Goal: Transaction & Acquisition: Purchase product/service

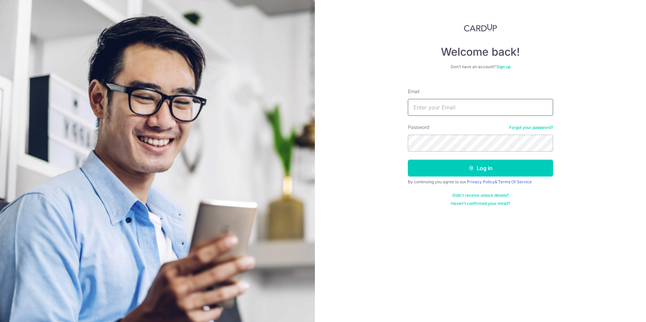
click at [480, 101] on input "Email" at bounding box center [480, 107] width 145 height 17
click at [465, 107] on input "Email" at bounding box center [480, 107] width 145 height 17
type input "[EMAIL_ADDRESS][DOMAIN_NAME]"
click at [408, 160] on button "Log in" at bounding box center [480, 168] width 145 height 17
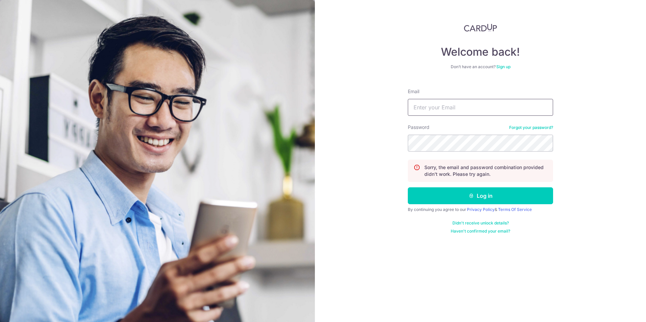
click at [459, 109] on input "Email" at bounding box center [480, 107] width 145 height 17
type input "[EMAIL_ADDRESS][DOMAIN_NAME]"
click at [408, 187] on button "Log in" at bounding box center [480, 195] width 145 height 17
click at [542, 125] on link "Forgot your password?" at bounding box center [531, 127] width 44 height 5
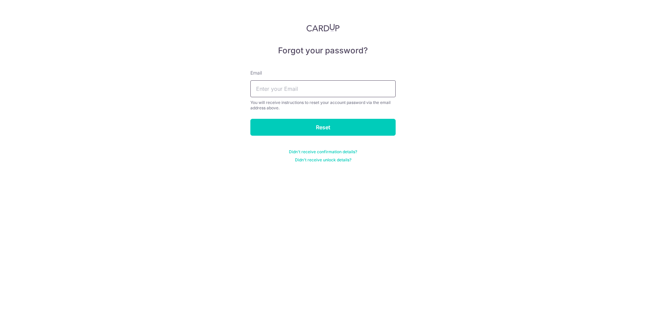
click at [326, 94] on input "text" at bounding box center [322, 88] width 145 height 17
type input "[EMAIL_ADDRESS][DOMAIN_NAME]"
click at [320, 131] on input "Reset" at bounding box center [322, 127] width 145 height 17
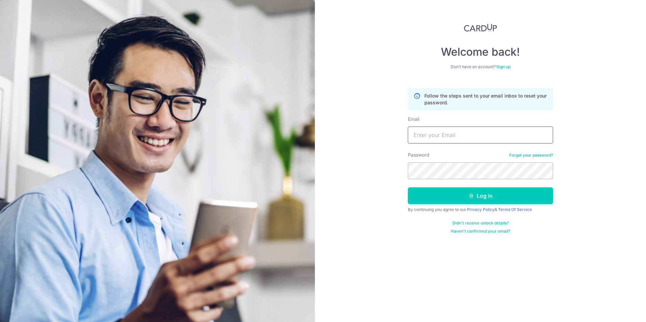
click at [440, 132] on input "Email" at bounding box center [480, 135] width 145 height 17
type input "nicholashoh89@gmail.com"
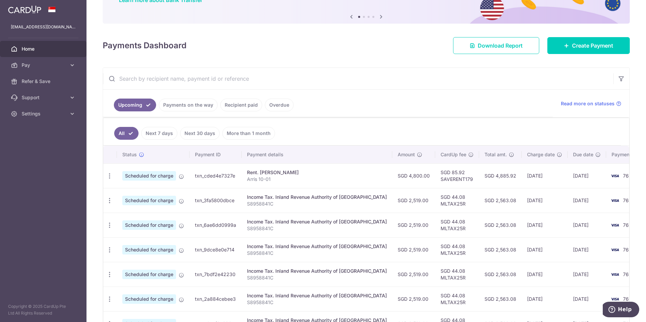
scroll to position [46, 0]
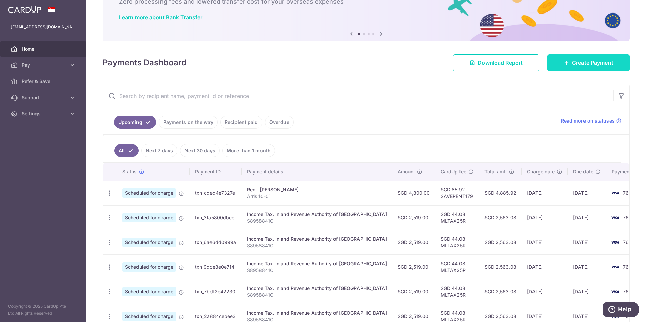
click at [559, 61] on link "Create Payment" at bounding box center [588, 62] width 82 height 17
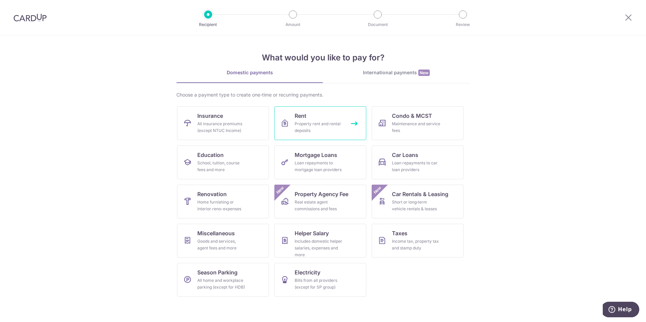
click at [323, 119] on link "Rent Property rent and rental deposits" at bounding box center [320, 123] width 92 height 34
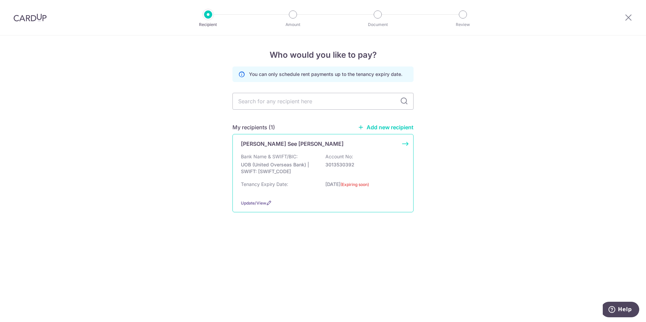
click at [264, 165] on p "UOB (United Overseas Bank) | SWIFT: [SWIFT_CODE]" at bounding box center [279, 168] width 76 height 14
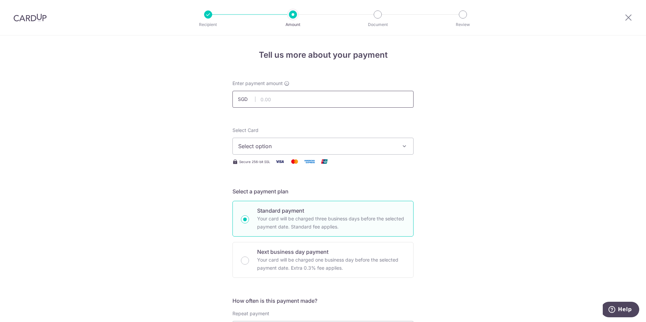
click at [267, 99] on input "text" at bounding box center [322, 99] width 181 height 17
type input "4,800.00"
click at [363, 146] on span "Select option" at bounding box center [316, 146] width 157 height 8
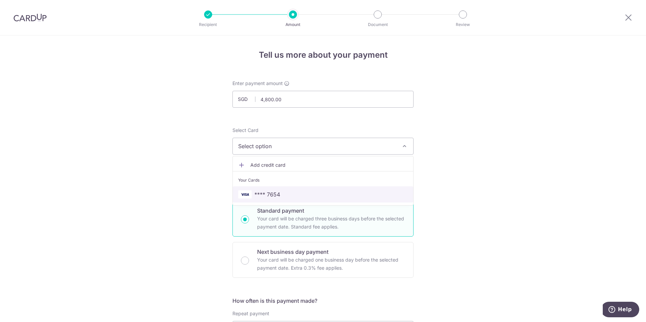
click at [322, 199] on link "**** 7654" at bounding box center [323, 194] width 180 height 16
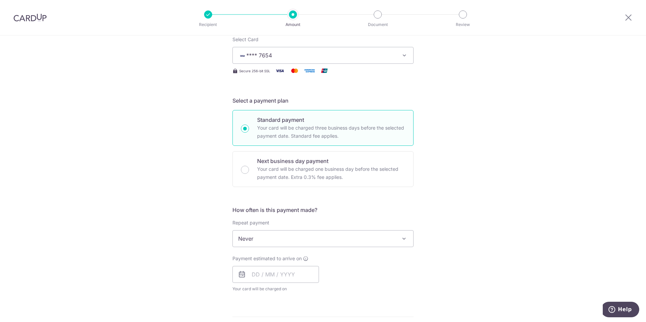
scroll to position [96, 0]
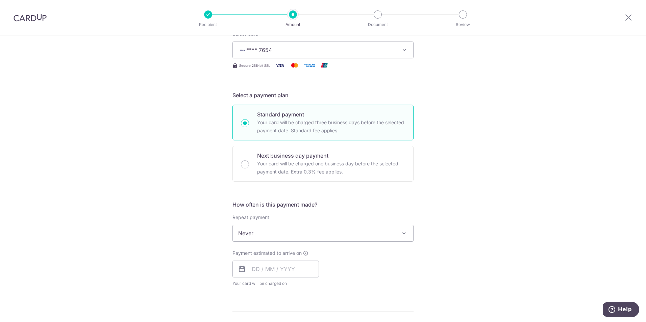
click at [393, 233] on span "Never" at bounding box center [323, 233] width 180 height 16
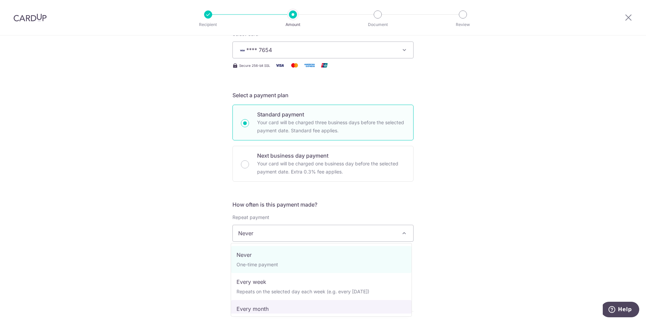
select select "3"
type input "[DATE]"
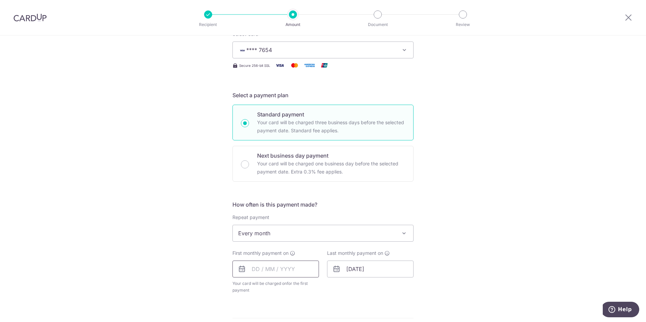
click at [253, 270] on input "text" at bounding box center [275, 269] width 86 height 17
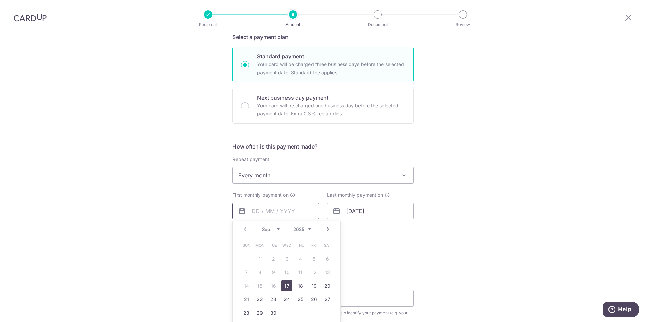
scroll to position [162, 0]
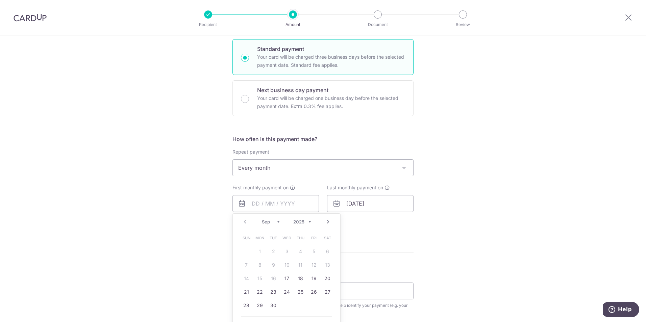
click at [275, 223] on select "Sep Oct Nov Dec" at bounding box center [271, 221] width 18 height 5
click at [308, 293] on link "24" at bounding box center [313, 292] width 11 height 11
type input "[DATE]"
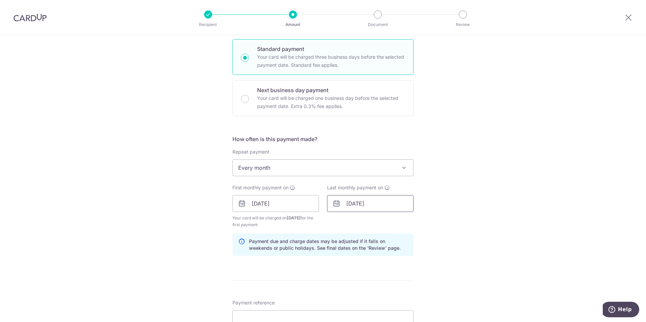
click at [366, 207] on input "[DATE]" at bounding box center [370, 203] width 86 height 17
click at [472, 235] on div "Tell us more about your payment Enter payment amount SGD 4,800.00 4800.00 Selec…" at bounding box center [323, 196] width 646 height 645
click at [361, 206] on input "24/10/2025" at bounding box center [370, 203] width 86 height 17
click at [402, 223] on select "2025 2026 2027 2028 2029 2030 2031 2032 2033 2034 2035" at bounding box center [397, 221] width 18 height 5
click at [367, 221] on select "Jan Feb Mar Apr May Jun Jul Aug Sep Oct Nov Dec" at bounding box center [365, 221] width 18 height 5
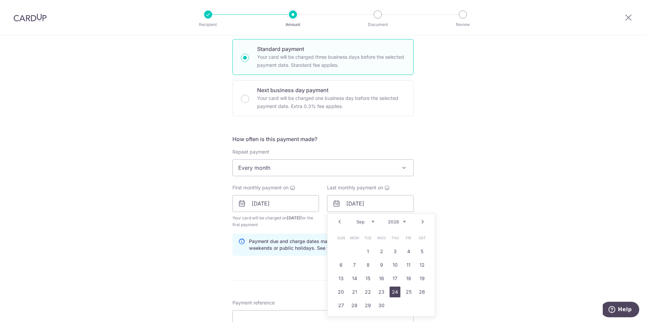
click at [392, 291] on link "24" at bounding box center [394, 292] width 11 height 11
type input "24/09/2026"
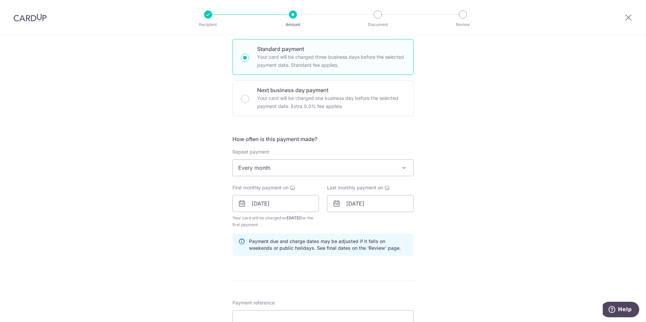
click at [508, 282] on div "Tell us more about your payment Enter payment amount SGD 4,800.00 4800.00 Selec…" at bounding box center [323, 196] width 646 height 645
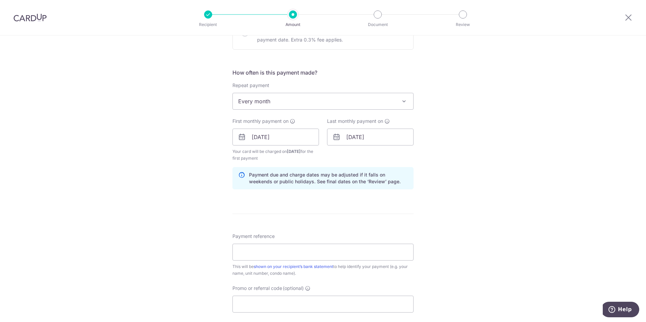
scroll to position [230, 0]
click at [333, 248] on input "Payment reference" at bounding box center [322, 250] width 181 height 17
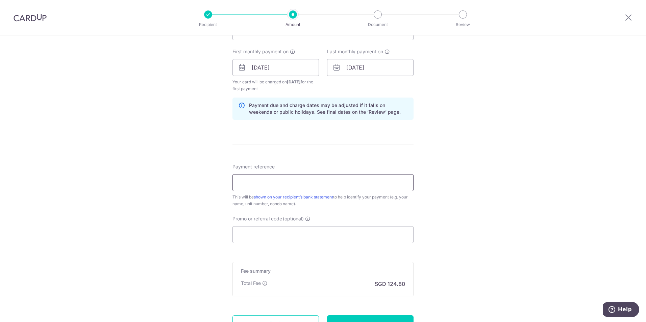
scroll to position [306, 0]
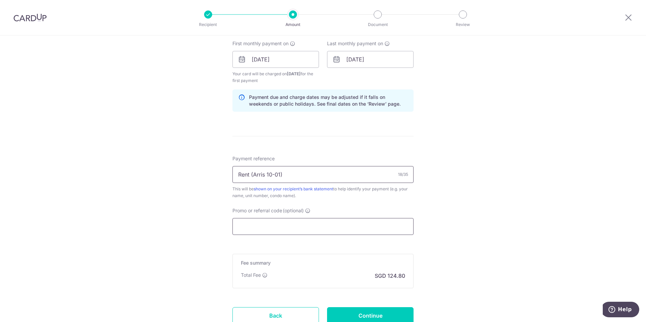
type input "Rent (Arris 10-01)"
click at [348, 226] on input "Promo or referral code (optional)" at bounding box center [322, 226] width 181 height 17
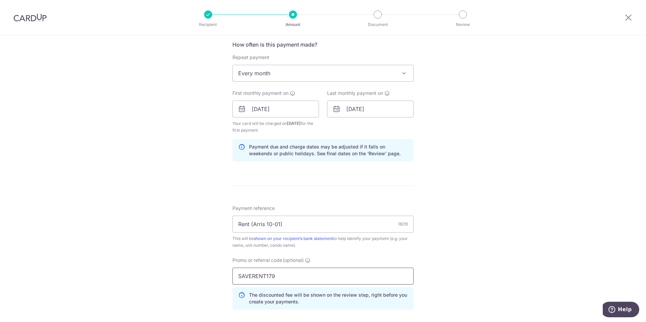
type input "SAVERENT179"
click at [552, 180] on div "Tell us more about your payment Enter payment amount SGD 4,800.00 4800.00 Selec…" at bounding box center [323, 117] width 646 height 676
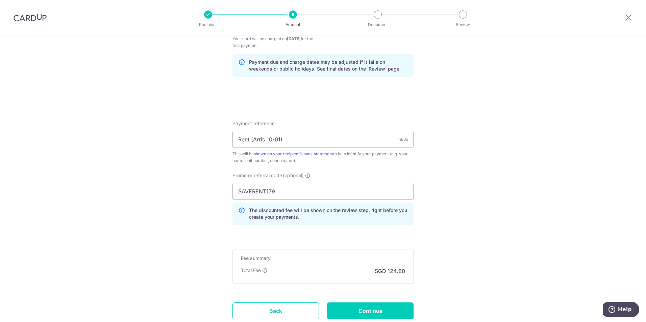
scroll to position [377, 0]
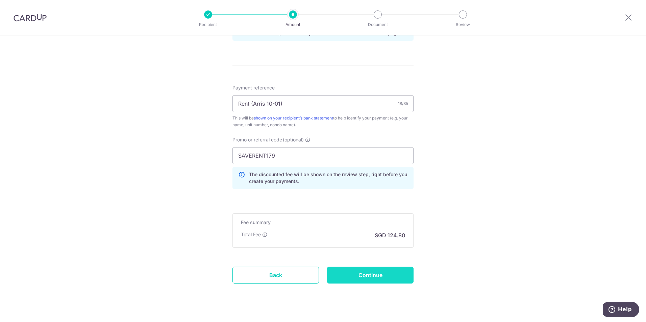
click at [355, 272] on input "Continue" at bounding box center [370, 275] width 86 height 17
type input "Create Schedule"
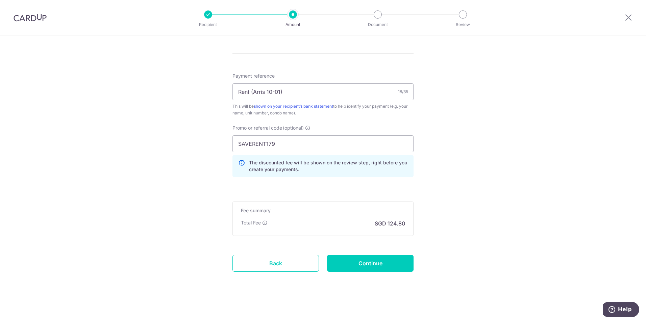
scroll to position [371, 0]
click at [323, 167] on p "The discounted fee will be shown on the review step, right before you create yo…" at bounding box center [328, 166] width 159 height 14
click at [382, 265] on input "Continue" at bounding box center [370, 263] width 86 height 17
type input "Create Schedule"
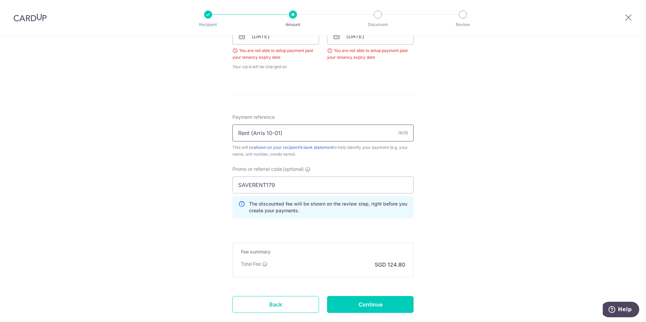
scroll to position [371, 0]
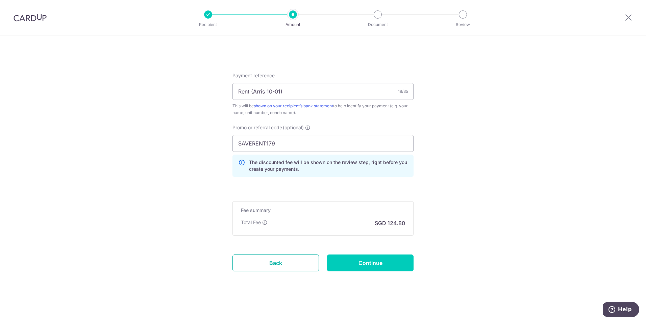
click at [300, 267] on link "Back" at bounding box center [275, 263] width 86 height 17
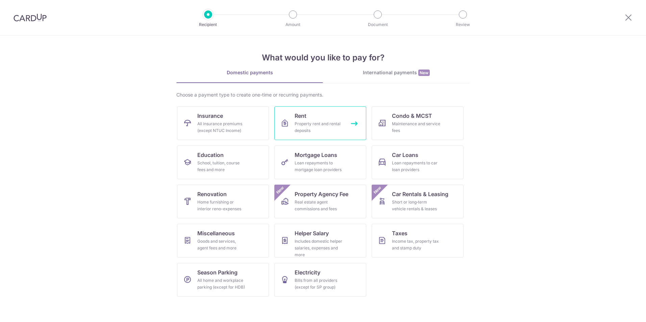
click at [299, 127] on div "Property rent and rental deposits" at bounding box center [318, 128] width 49 height 14
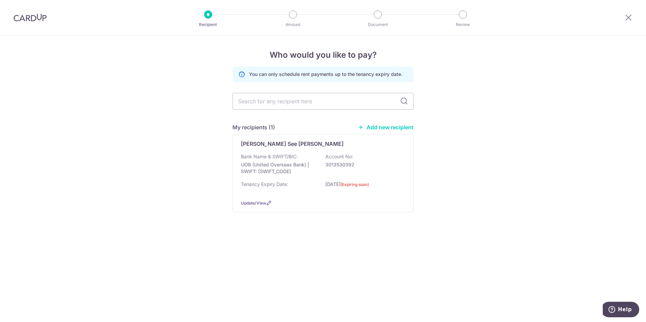
click at [393, 129] on link "Add new recipient" at bounding box center [386, 127] width 56 height 7
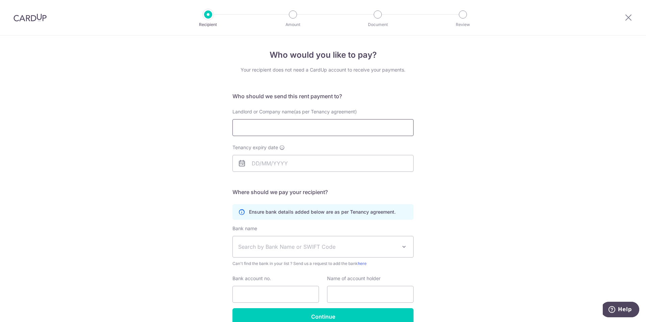
click at [336, 125] on input "Landlord or Company name(as per Tenancy agreement)" at bounding box center [322, 127] width 181 height 17
click at [340, 127] on input "Landlord or Company name(as per Tenancy agreement)" at bounding box center [322, 127] width 181 height 17
click at [463, 152] on div "Who would you like to pay? Your recipient does not need a CardUp account to rec…" at bounding box center [323, 195] width 646 height 321
click at [622, 18] on div at bounding box center [628, 17] width 35 height 35
click at [630, 16] on icon at bounding box center [628, 17] width 8 height 8
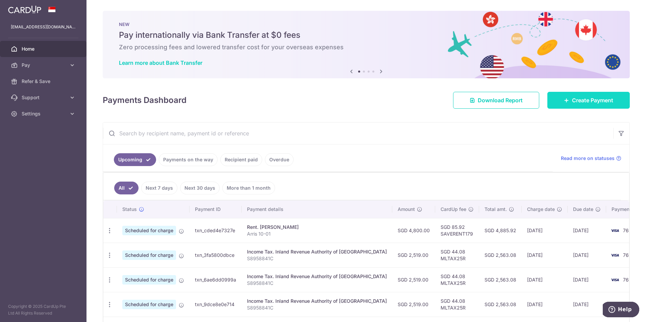
click at [575, 99] on span "Create Payment" at bounding box center [592, 100] width 41 height 8
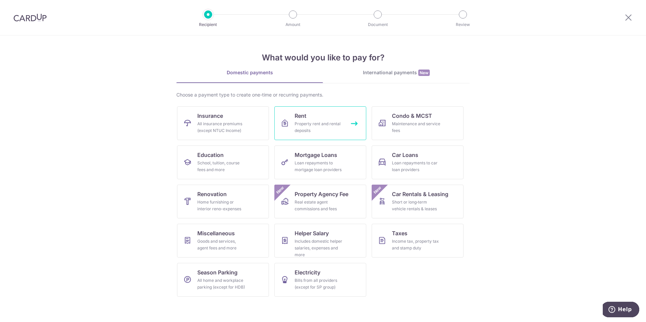
click at [309, 121] on div "Property rent and rental deposits" at bounding box center [318, 128] width 49 height 14
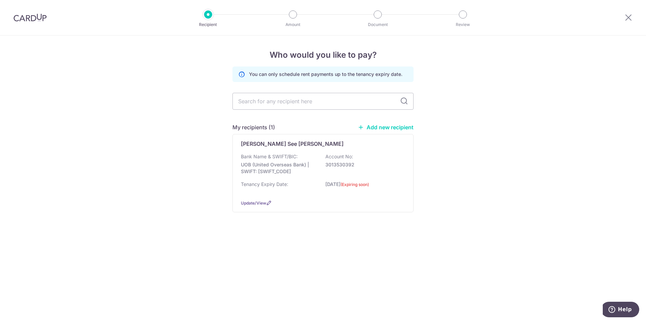
click at [387, 125] on link "Add new recipient" at bounding box center [386, 127] width 56 height 7
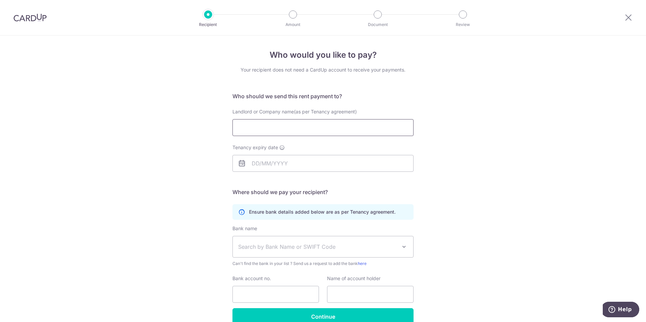
click at [335, 133] on input "Landlord or Company name(as per Tenancy agreement)" at bounding box center [322, 127] width 181 height 17
click at [583, 195] on div "Who would you like to pay? Your recipient does not need a CardUp account to rec…" at bounding box center [323, 195] width 646 height 321
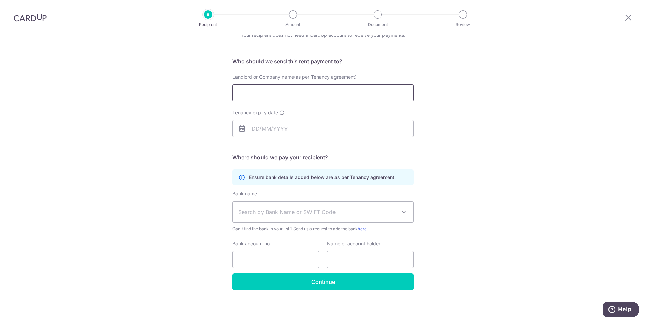
click at [273, 92] on input "Landlord or Company name(as per Tenancy agreement)" at bounding box center [322, 92] width 181 height 17
type input "[PERSON_NAME] SEE [PERSON_NAME]"
click at [260, 129] on input "Tenancy expiry date" at bounding box center [322, 128] width 181 height 17
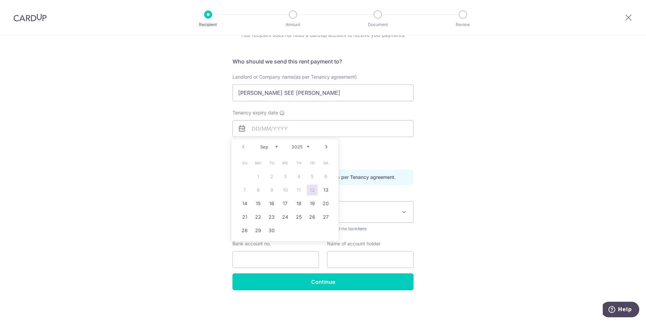
drag, startPoint x: 454, startPoint y: 190, endPoint x: 430, endPoint y: 177, distance: 27.7
click at [454, 190] on div "Who would you like to pay? Your recipient does not need a CardUp account to rec…" at bounding box center [323, 161] width 646 height 321
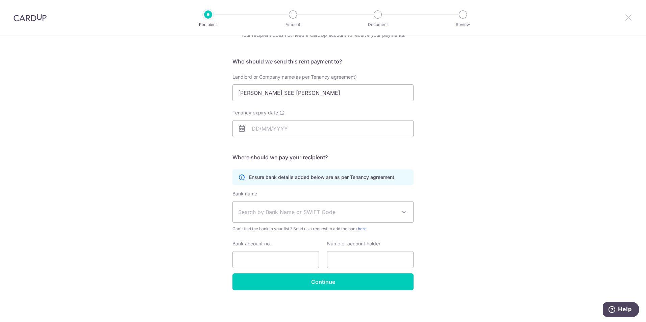
click at [625, 16] on icon at bounding box center [628, 17] width 8 height 8
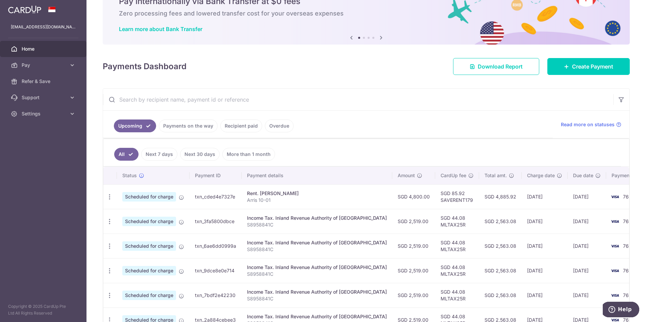
scroll to position [17, 0]
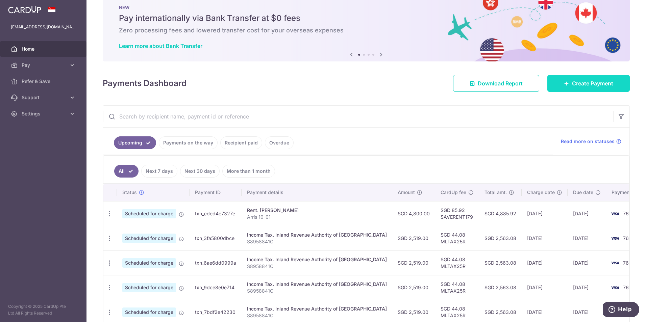
click at [579, 84] on span "Create Payment" at bounding box center [592, 83] width 41 height 8
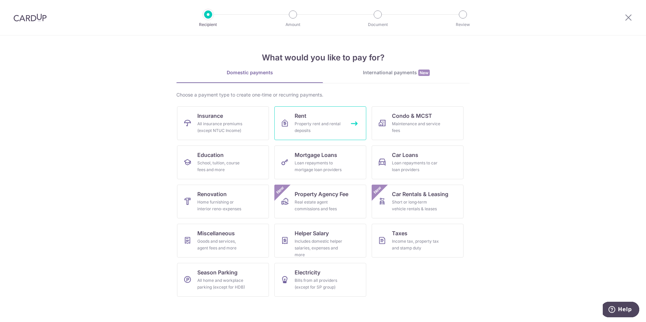
click at [320, 128] on div "Property rent and rental deposits" at bounding box center [318, 128] width 49 height 14
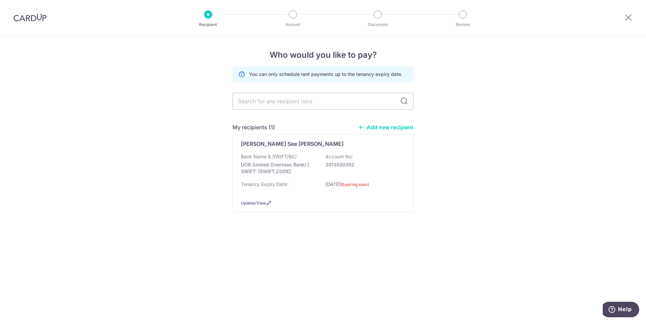
click at [371, 125] on link "Add new recipient" at bounding box center [386, 127] width 56 height 7
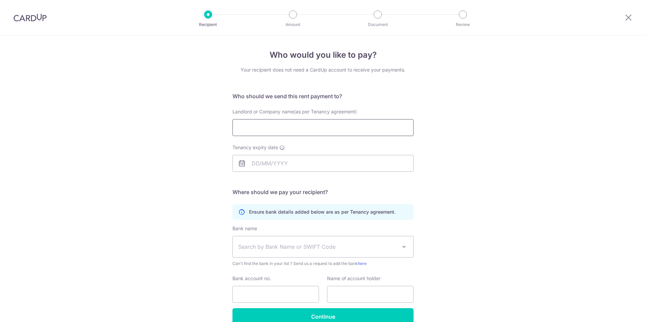
click at [314, 127] on input "Landlord or Company name(as per Tenancy agreement)" at bounding box center [322, 127] width 181 height 17
type input "d"
type input "[PERSON_NAME] See [PERSON_NAME]"
click at [289, 157] on input "Tenancy expiry date" at bounding box center [322, 163] width 181 height 17
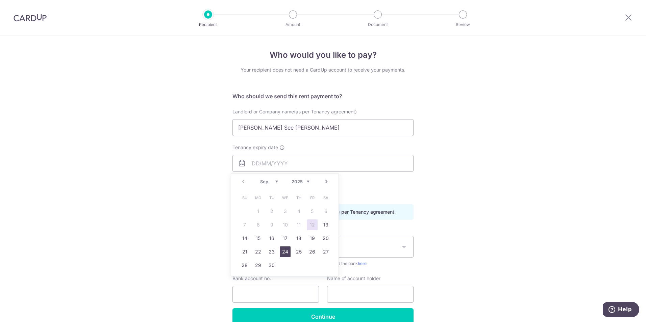
click at [285, 252] on link "24" at bounding box center [285, 252] width 11 height 11
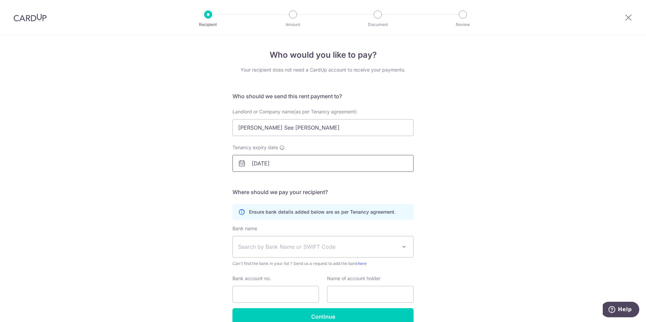
click at [296, 165] on input "[DATE]" at bounding box center [322, 163] width 181 height 17
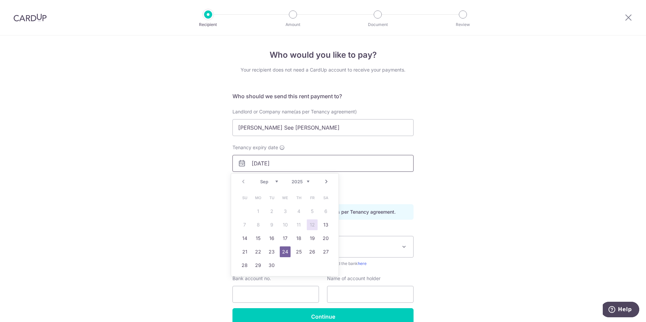
drag, startPoint x: 263, startPoint y: 162, endPoint x: 270, endPoint y: 162, distance: 7.8
click at [265, 162] on input "[DATE]" at bounding box center [322, 163] width 181 height 17
type input "[DATE]"
click at [327, 252] on link "24" at bounding box center [325, 252] width 11 height 11
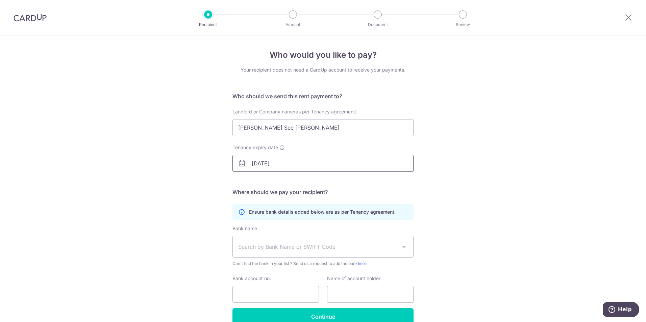
click at [304, 161] on input "[DATE]" at bounding box center [322, 163] width 181 height 17
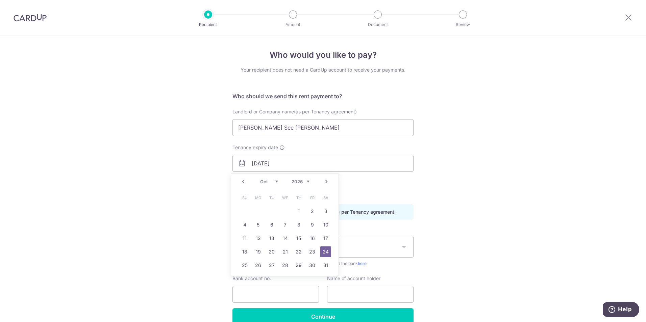
click at [506, 183] on div "Who would you like to pay? Your recipient does not need a CardUp account to rec…" at bounding box center [323, 195] width 646 height 321
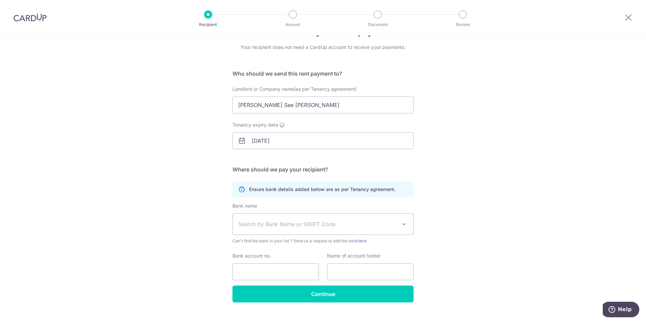
scroll to position [35, 0]
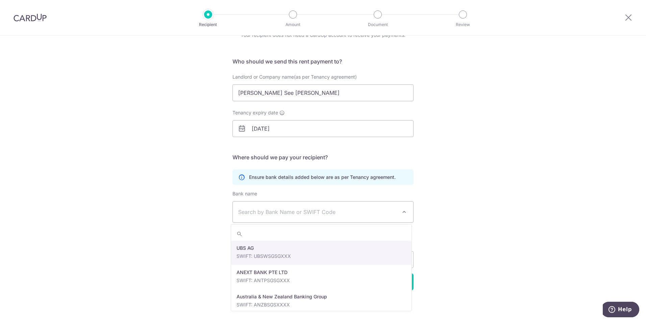
click at [358, 212] on span "Search by Bank Name or SWIFT Code" at bounding box center [317, 212] width 159 height 8
type input "united over"
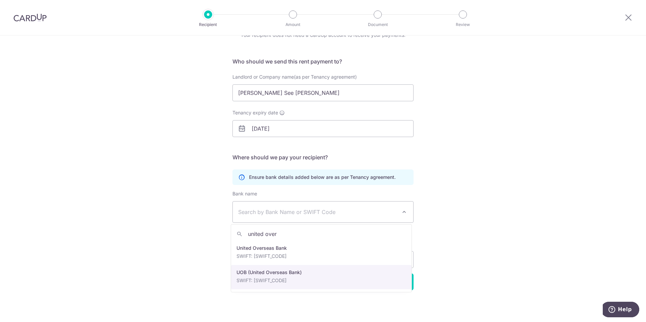
select select "18"
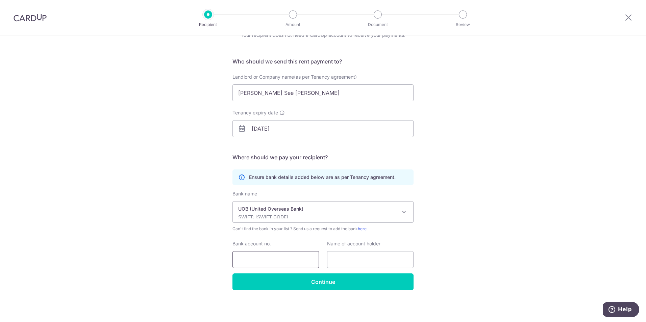
click at [289, 257] on input "Bank account no." at bounding box center [275, 259] width 86 height 17
type input "3013530392"
click at [345, 258] on input "text" at bounding box center [370, 259] width 86 height 17
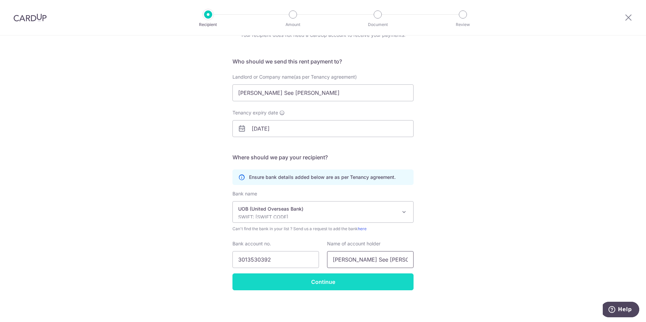
type input "[PERSON_NAME] See [PERSON_NAME]"
click at [334, 287] on input "Continue" at bounding box center [322, 282] width 181 height 17
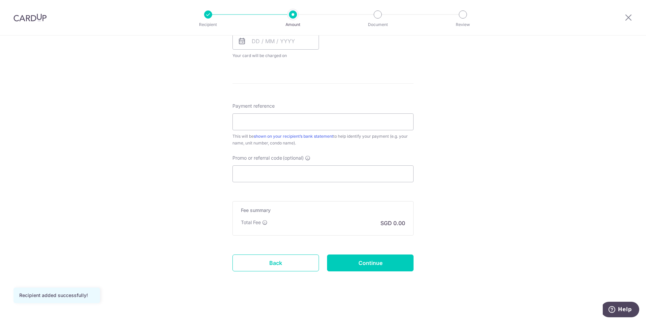
scroll to position [167, 0]
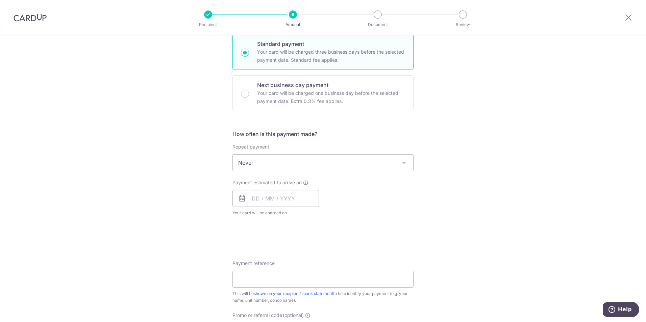
click at [381, 27] on p "Document" at bounding box center [378, 24] width 50 height 7
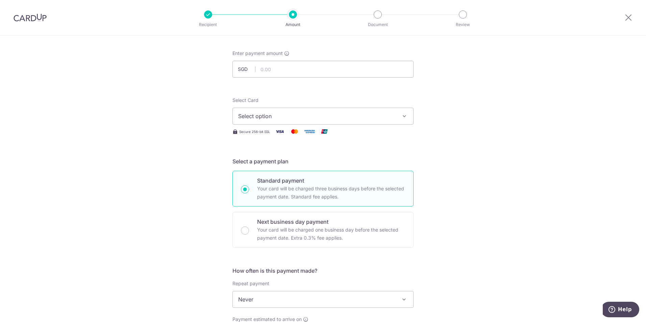
scroll to position [0, 0]
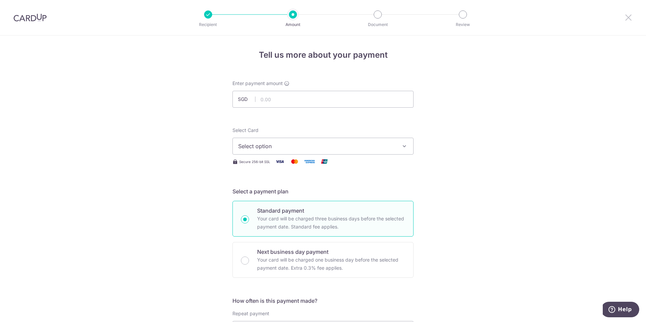
click at [626, 18] on icon at bounding box center [628, 17] width 8 height 8
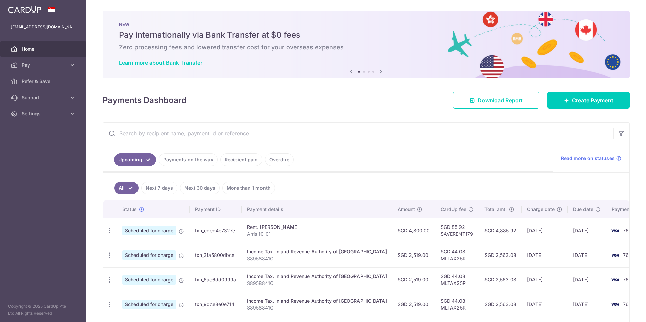
click at [48, 48] on span "Home" at bounding box center [44, 49] width 45 height 7
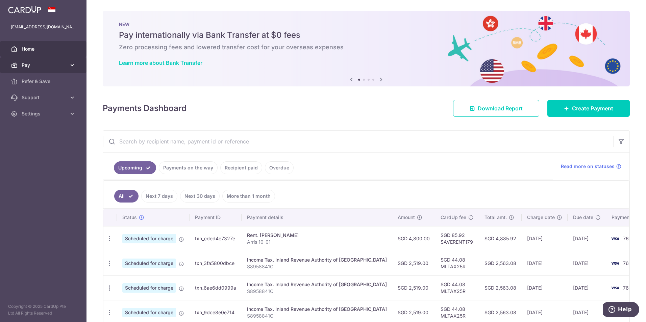
click at [41, 66] on span "Pay" at bounding box center [44, 65] width 45 height 7
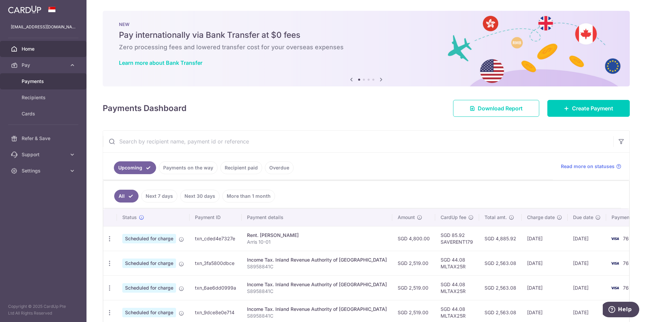
click at [31, 82] on span "Payments" at bounding box center [44, 81] width 45 height 7
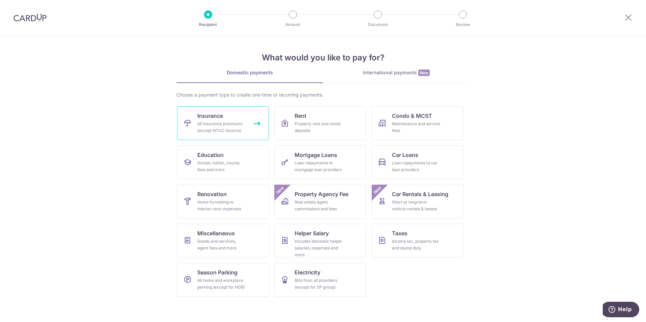
click at [222, 126] on div "All insurance premiums (except NTUC Income)" at bounding box center [221, 128] width 49 height 14
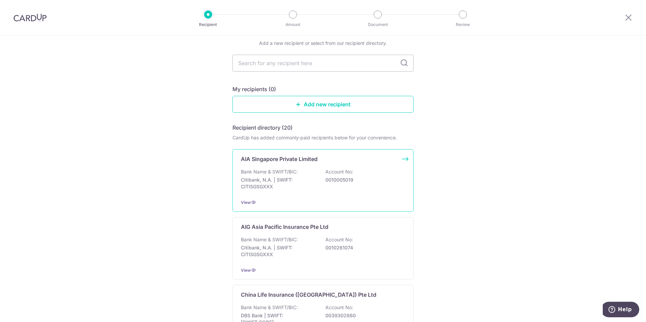
scroll to position [16, 0]
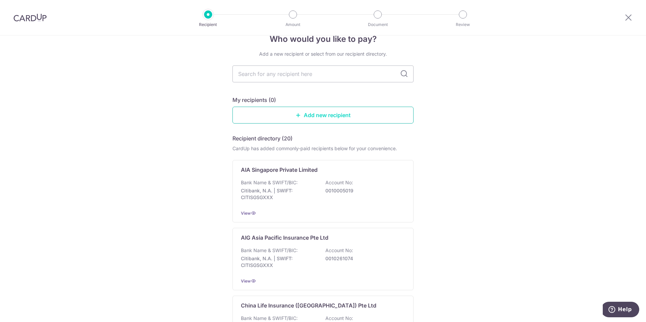
click at [305, 116] on link "Add new recipient" at bounding box center [322, 115] width 181 height 17
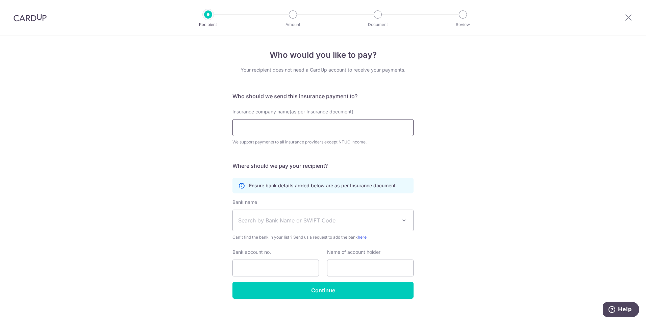
click at [320, 124] on input "Insurance company name(as per Insurance document)" at bounding box center [322, 127] width 181 height 17
click at [563, 154] on div "Who would you like to pay? Your recipient does not need a CardUp account to rec…" at bounding box center [323, 182] width 646 height 295
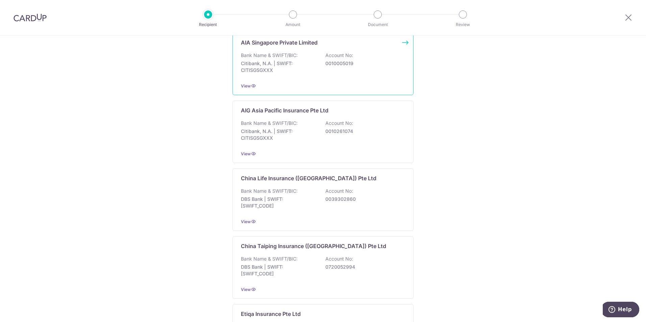
scroll to position [149, 0]
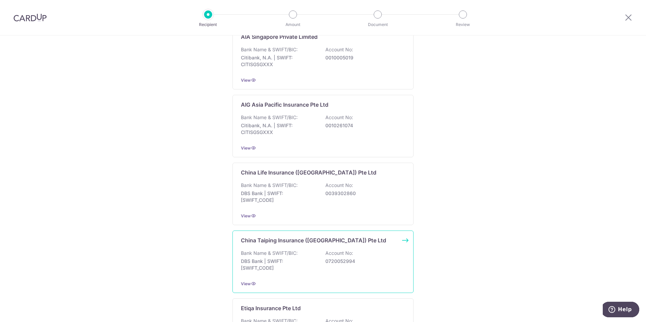
click at [287, 261] on p "DBS Bank | SWIFT: [SWIFT_CODE]" at bounding box center [279, 265] width 76 height 14
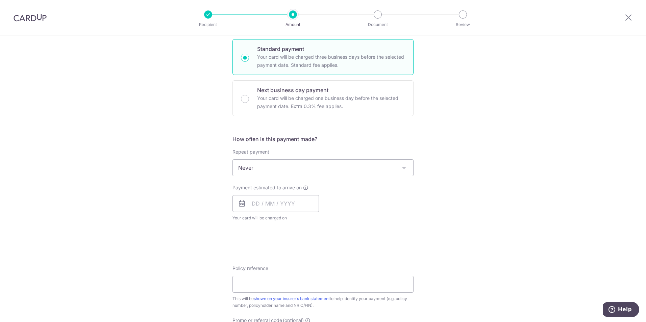
scroll to position [163, 0]
click at [385, 173] on span "Never" at bounding box center [323, 167] width 180 height 16
click at [274, 206] on input "text" at bounding box center [275, 202] width 86 height 17
click at [449, 240] on div "Tell us more about your payment Enter payment amount SGD Select Card Select opt…" at bounding box center [323, 178] width 646 height 611
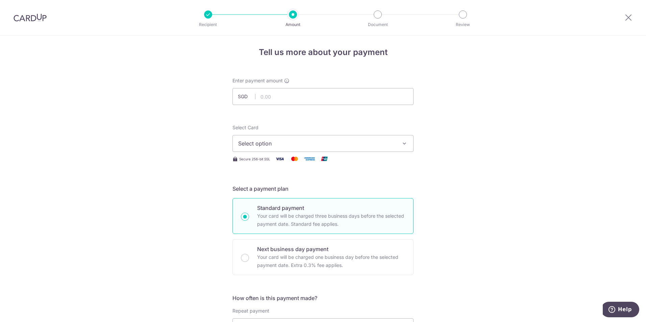
scroll to position [0, 0]
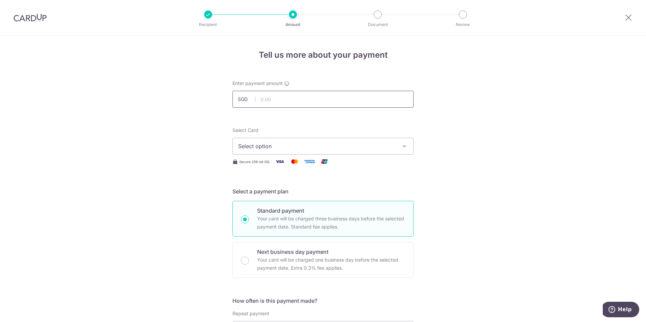
click at [274, 99] on input "text" at bounding box center [322, 99] width 181 height 17
drag, startPoint x: 282, startPoint y: 99, endPoint x: 161, endPoint y: 94, distance: 121.3
type input "11,965.70"
drag, startPoint x: 576, startPoint y: 139, endPoint x: 458, endPoint y: 141, distance: 117.9
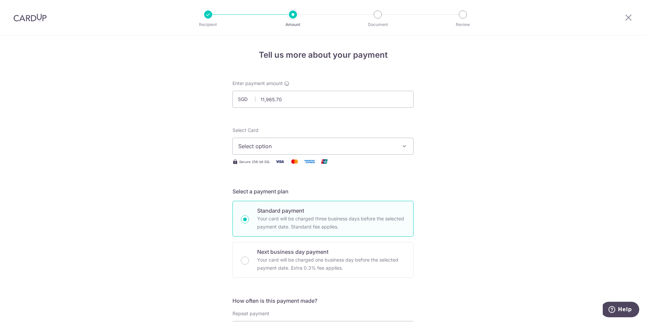
click at [389, 153] on button "Select option" at bounding box center [322, 146] width 181 height 17
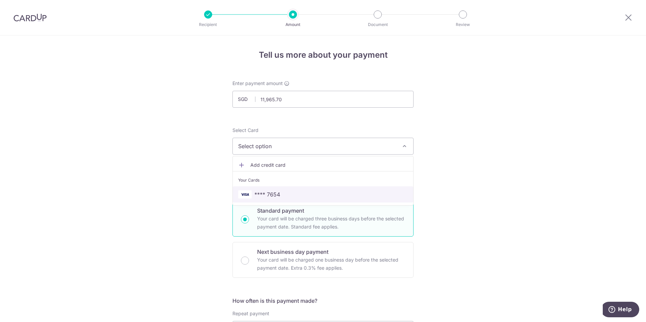
drag, startPoint x: 311, startPoint y: 197, endPoint x: 331, endPoint y: 197, distance: 19.9
click at [311, 197] on span "**** 7654" at bounding box center [323, 194] width 170 height 8
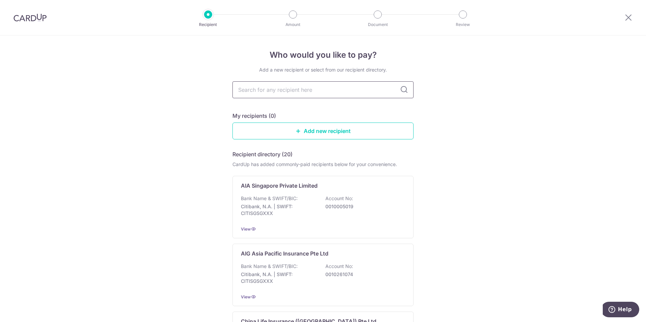
click at [312, 92] on input "text" at bounding box center [322, 89] width 181 height 17
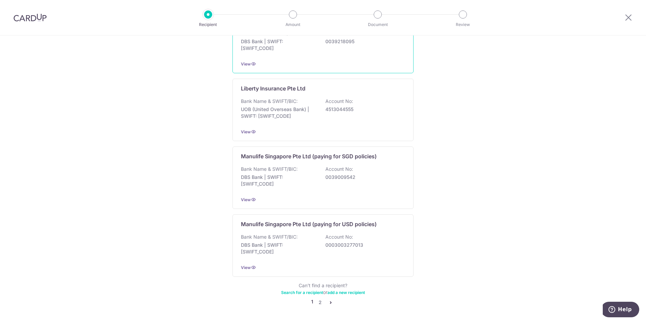
scroll to position [600, 0]
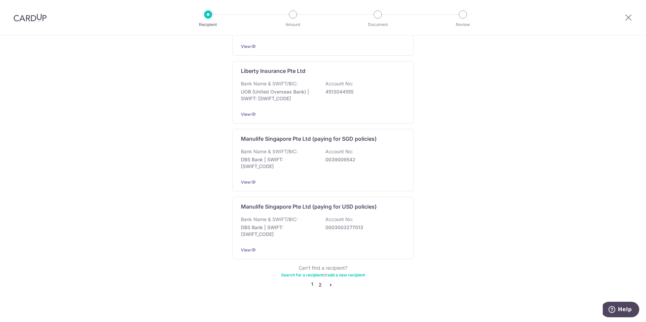
click at [318, 281] on link "2" at bounding box center [320, 285] width 8 height 8
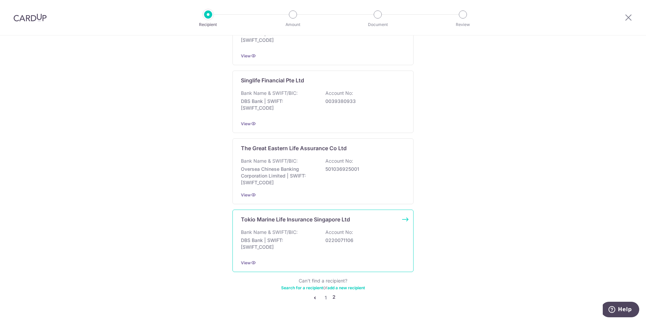
scroll to position [603, 0]
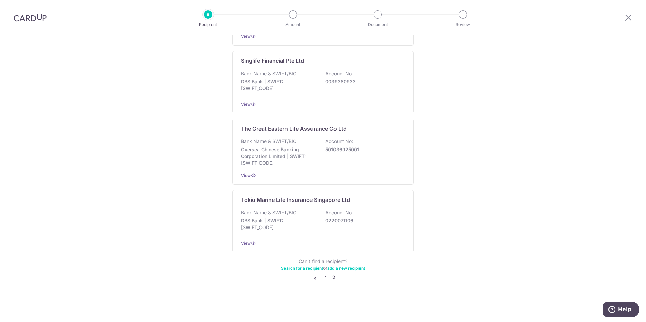
click at [323, 278] on link "1" at bounding box center [325, 278] width 8 height 8
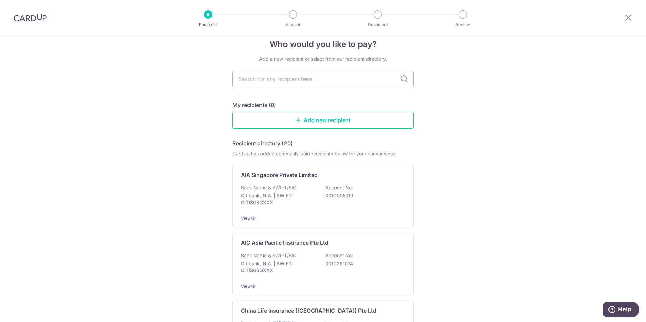
scroll to position [0, 0]
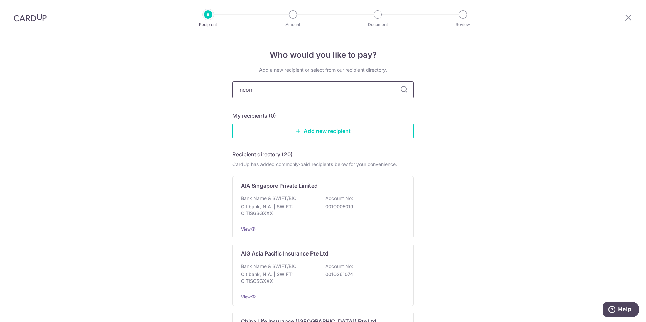
type input "incomr"
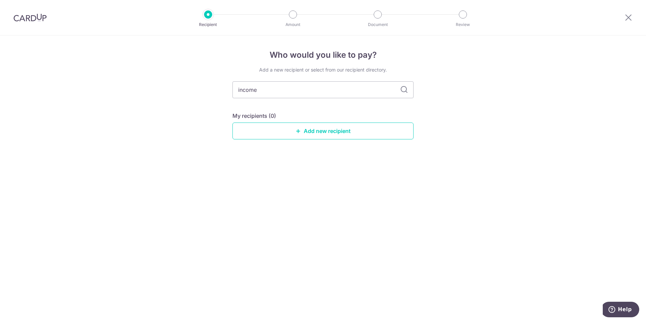
type input "income"
